Goal: Task Accomplishment & Management: Complete application form

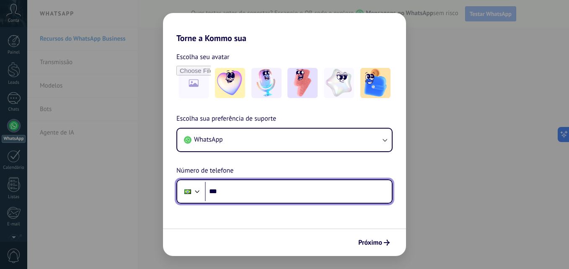
click at [342, 200] on input "***" at bounding box center [298, 191] width 187 height 19
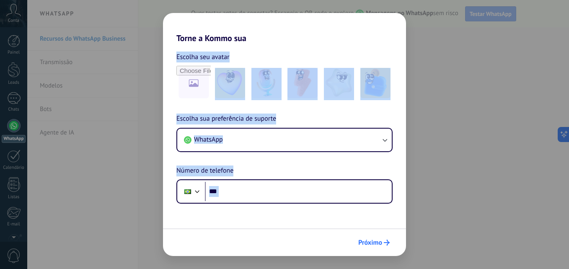
drag, startPoint x: 427, startPoint y: 115, endPoint x: 367, endPoint y: 238, distance: 136.8
click at [367, 238] on div "Torne a Kommo sua Escolha seu avatar Escolha sua preferência de suporte WhatsAp…" at bounding box center [284, 134] width 569 height 269
click at [367, 238] on button "Próximo" at bounding box center [374, 243] width 39 height 14
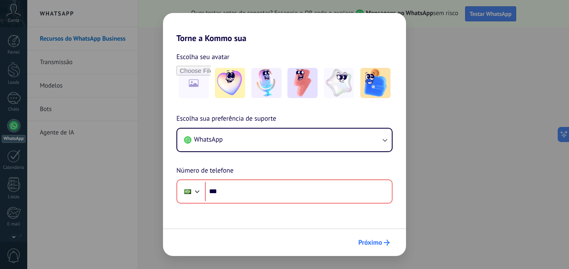
click at [372, 244] on span "Próximo" at bounding box center [370, 243] width 24 height 6
drag, startPoint x: 372, startPoint y: 244, endPoint x: 285, endPoint y: -31, distance: 288.0
click at [285, 0] on html ".abccls-1,.abccls-2{fill-rule:evenodd}.abccls-2{fill:#fff} .abfcls-1{fill:none}…" at bounding box center [284, 134] width 569 height 269
